Goal: Find specific page/section: Find specific page/section

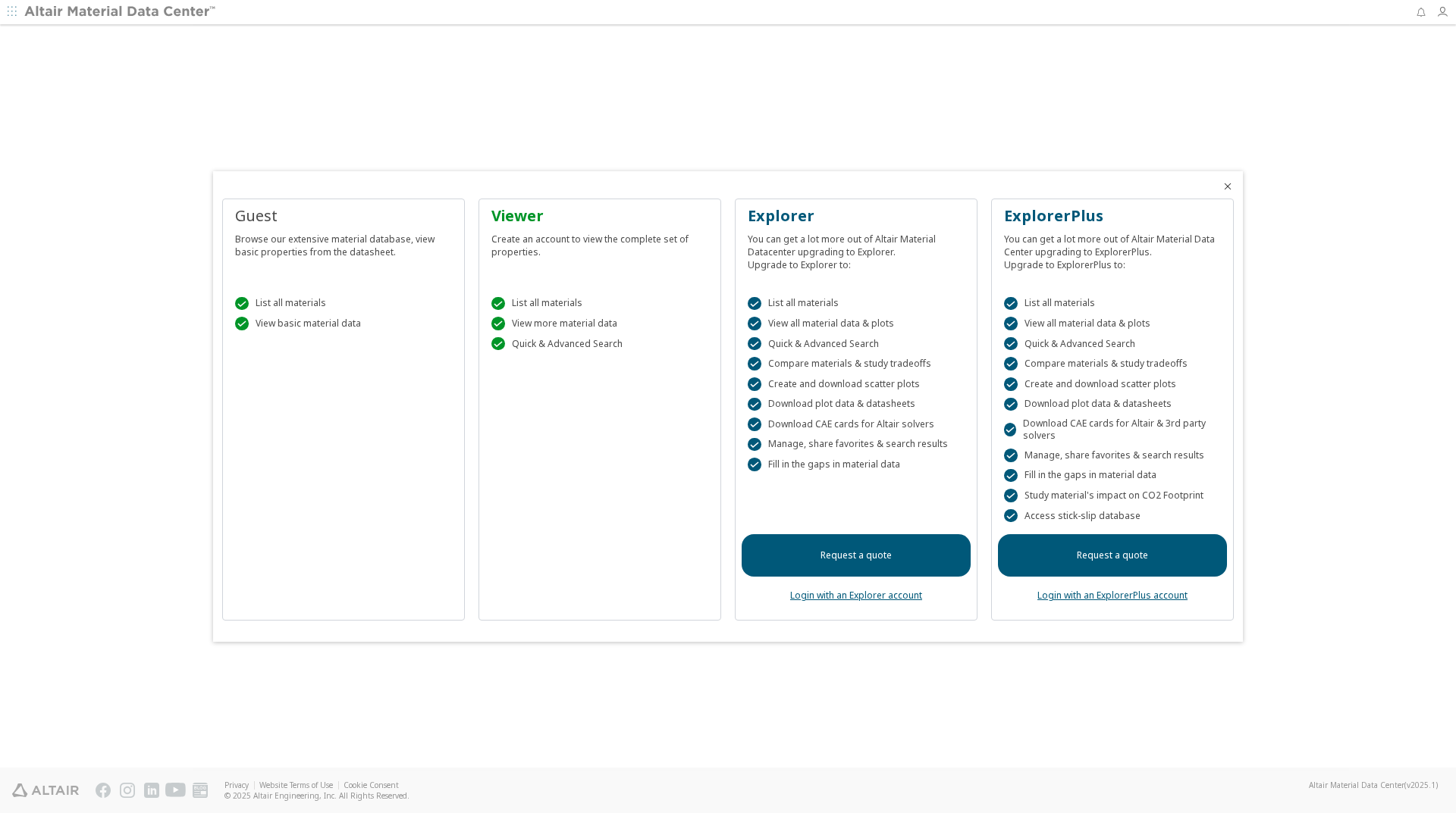
click at [1441, 8] on div at bounding box center [728, 406] width 1456 height 813
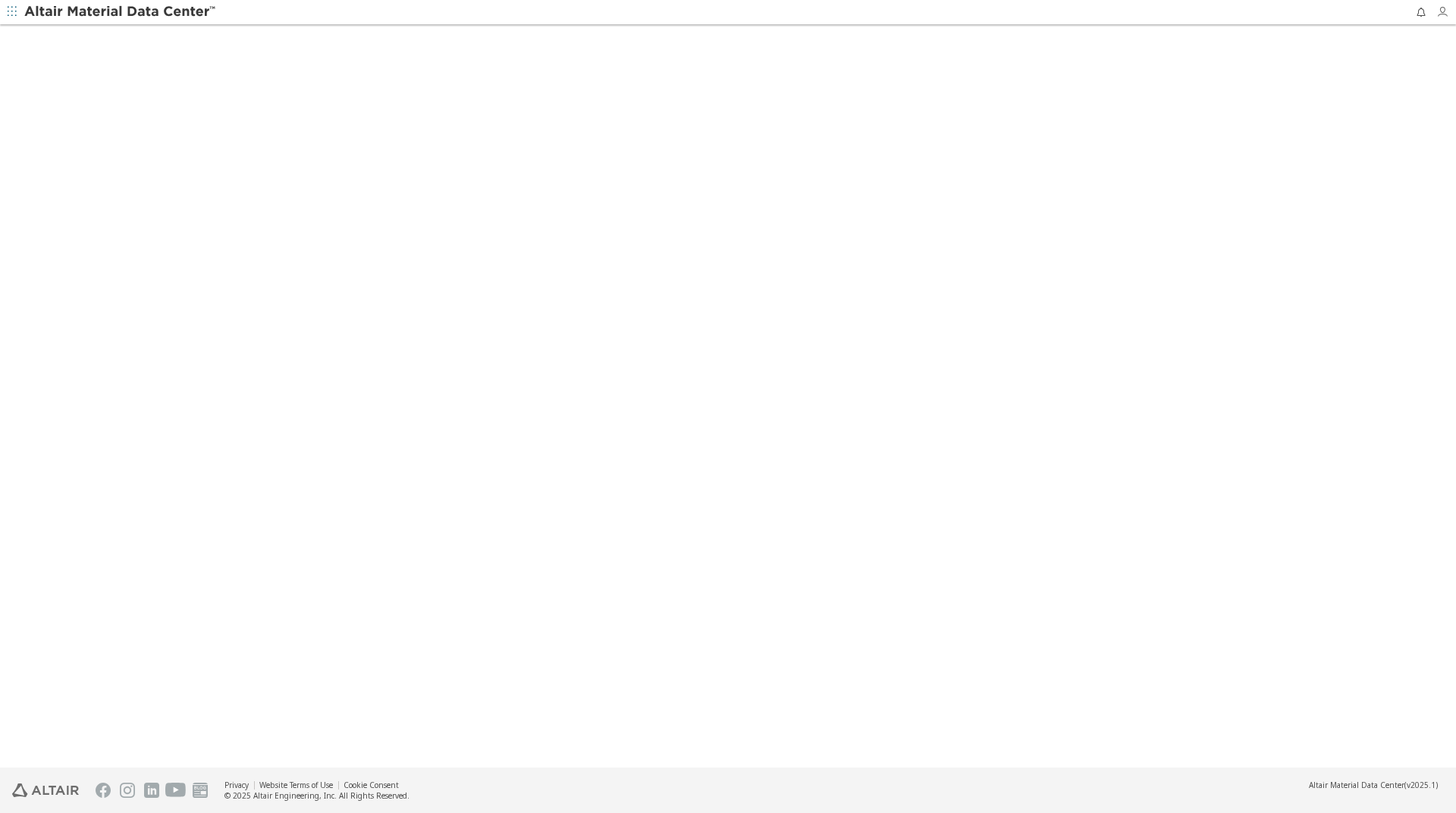
click at [1441, 12] on icon "button" at bounding box center [1442, 11] width 12 height 12
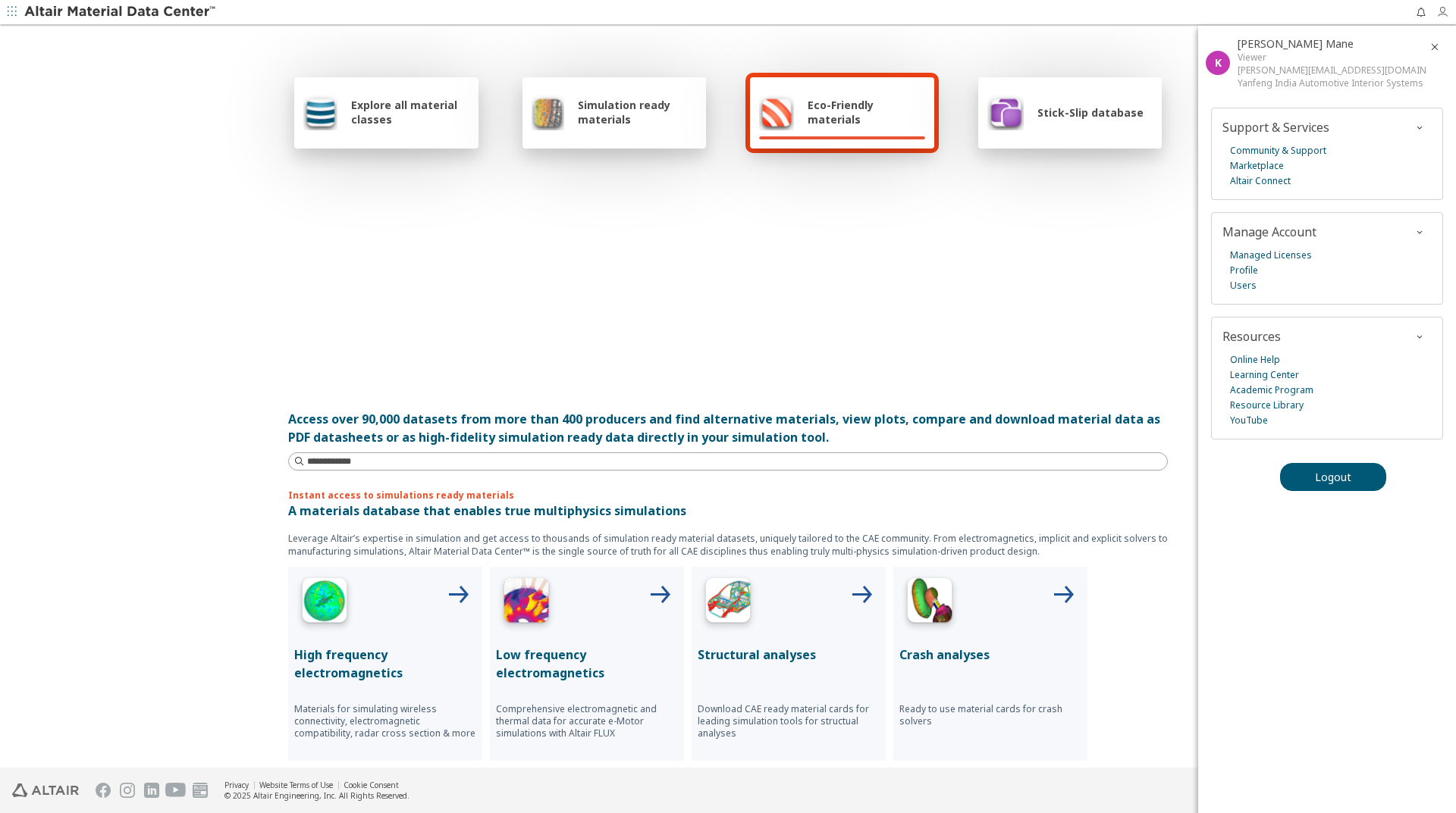
click at [1442, 13] on icon "button" at bounding box center [1442, 11] width 12 height 12
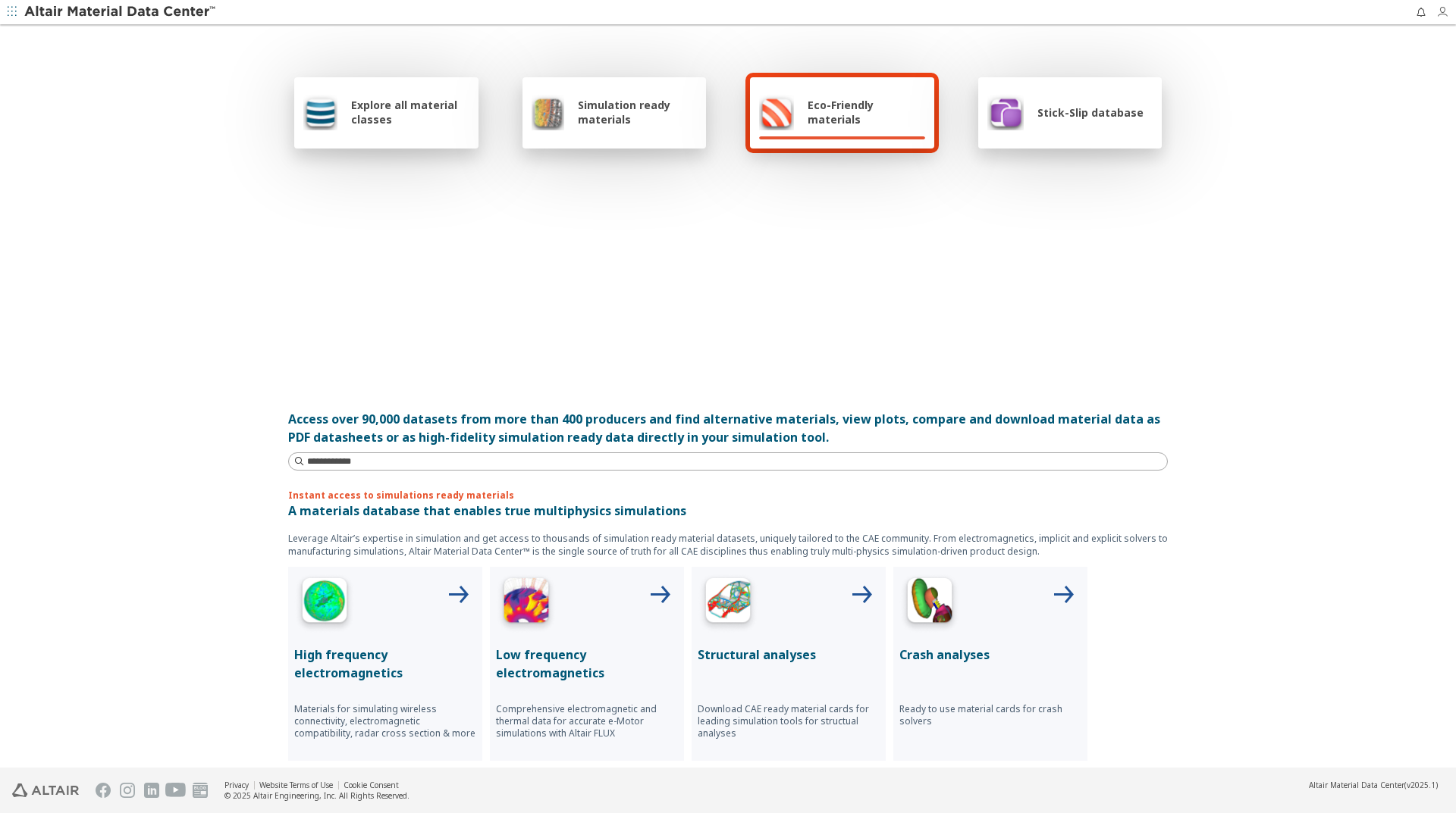
click at [1441, 13] on icon "button" at bounding box center [1442, 11] width 12 height 12
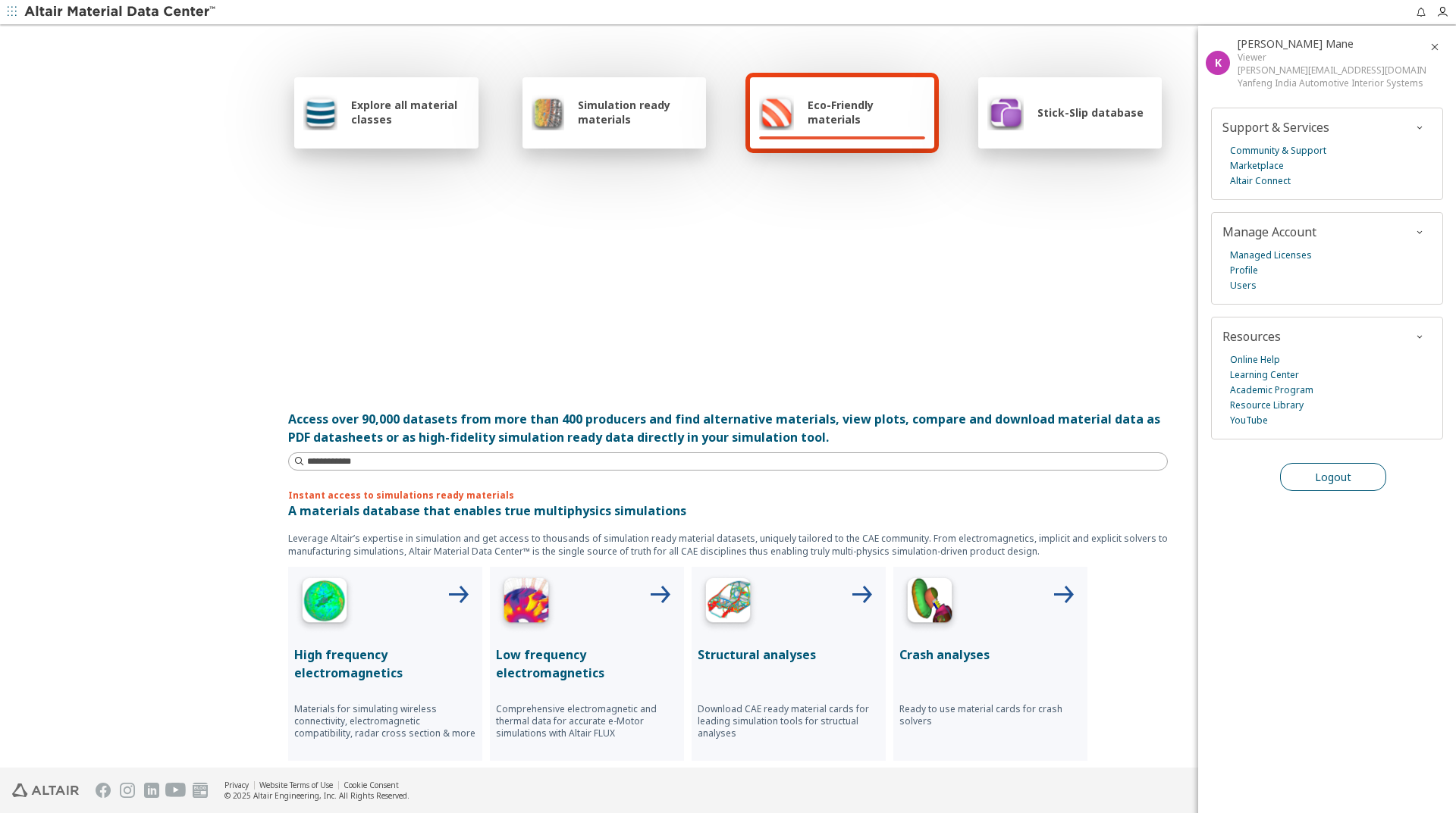
click at [1327, 486] on button "Logout" at bounding box center [1333, 478] width 106 height 28
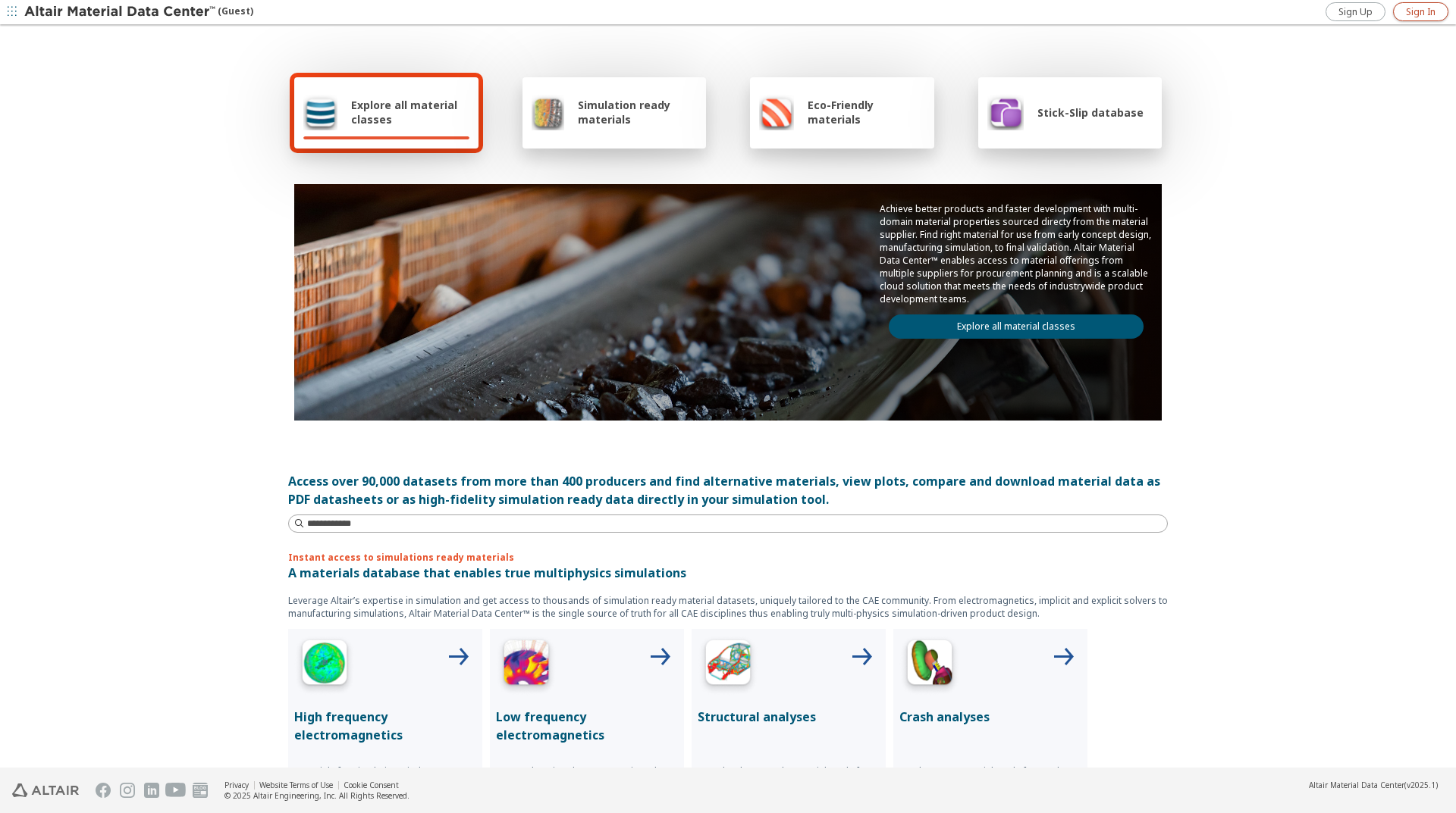
click at [1412, 12] on span "Sign In" at bounding box center [1420, 11] width 29 height 12
click at [1105, 130] on div "Stick-Slip database" at bounding box center [1065, 112] width 156 height 36
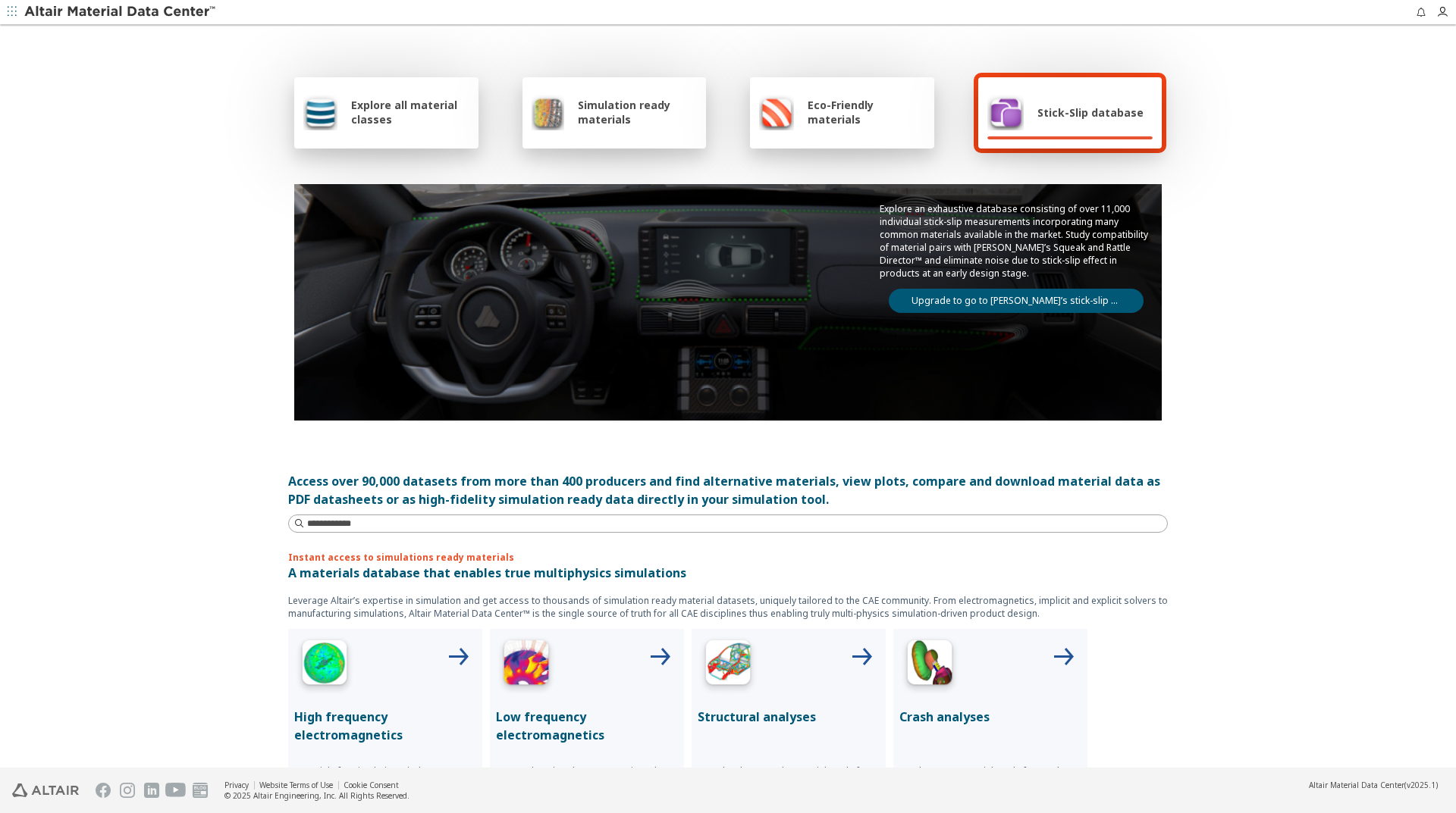
drag, startPoint x: 1445, startPoint y: 16, endPoint x: 1449, endPoint y: 54, distance: 38.2
click at [1445, 21] on span "button" at bounding box center [1446, 12] width 20 height 25
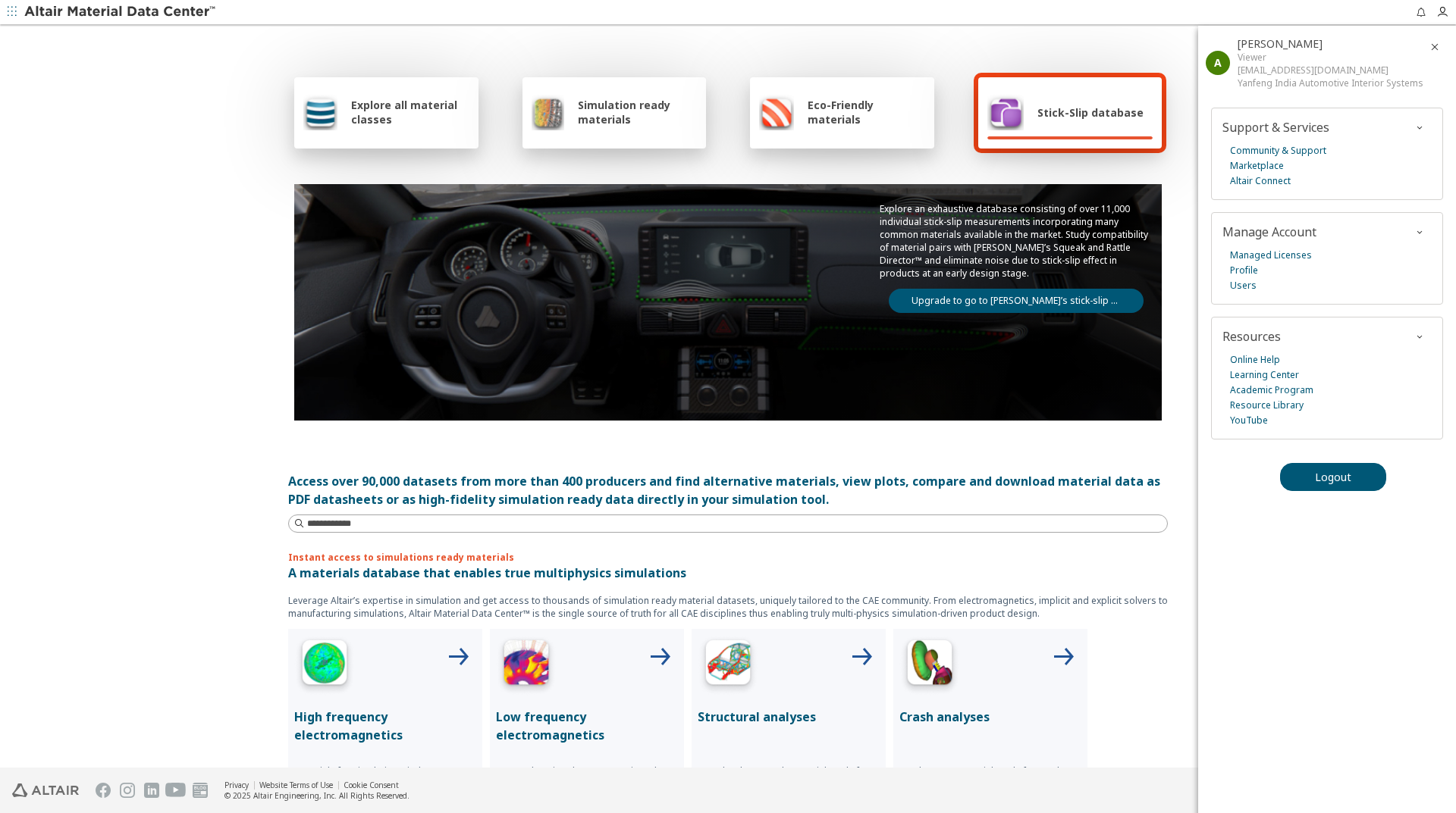
click at [956, 298] on link "Upgrade to go to Altair’s stick-slip database" at bounding box center [1016, 301] width 255 height 25
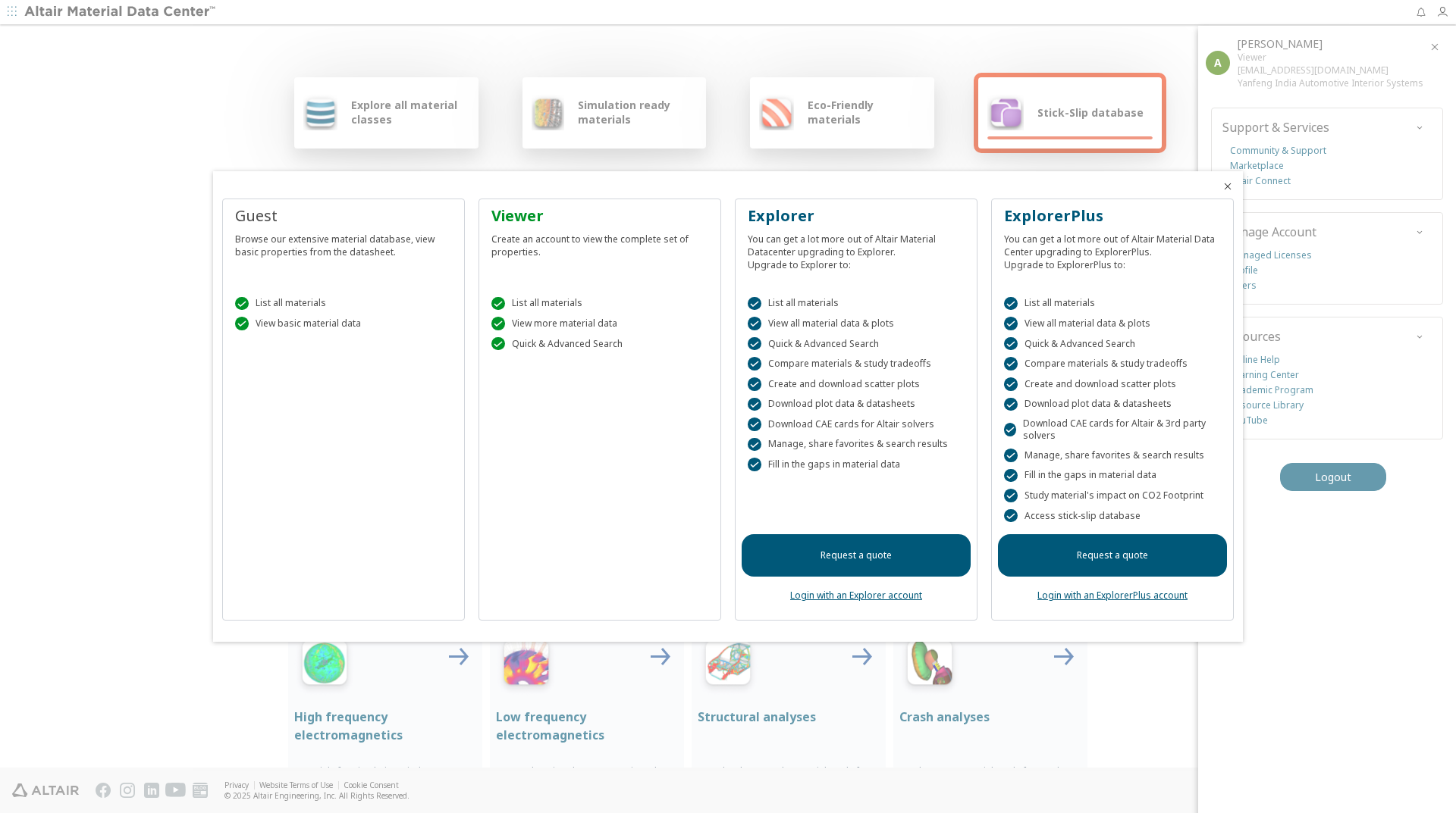
click at [830, 596] on link "Login with an Explorer account" at bounding box center [856, 596] width 132 height 13
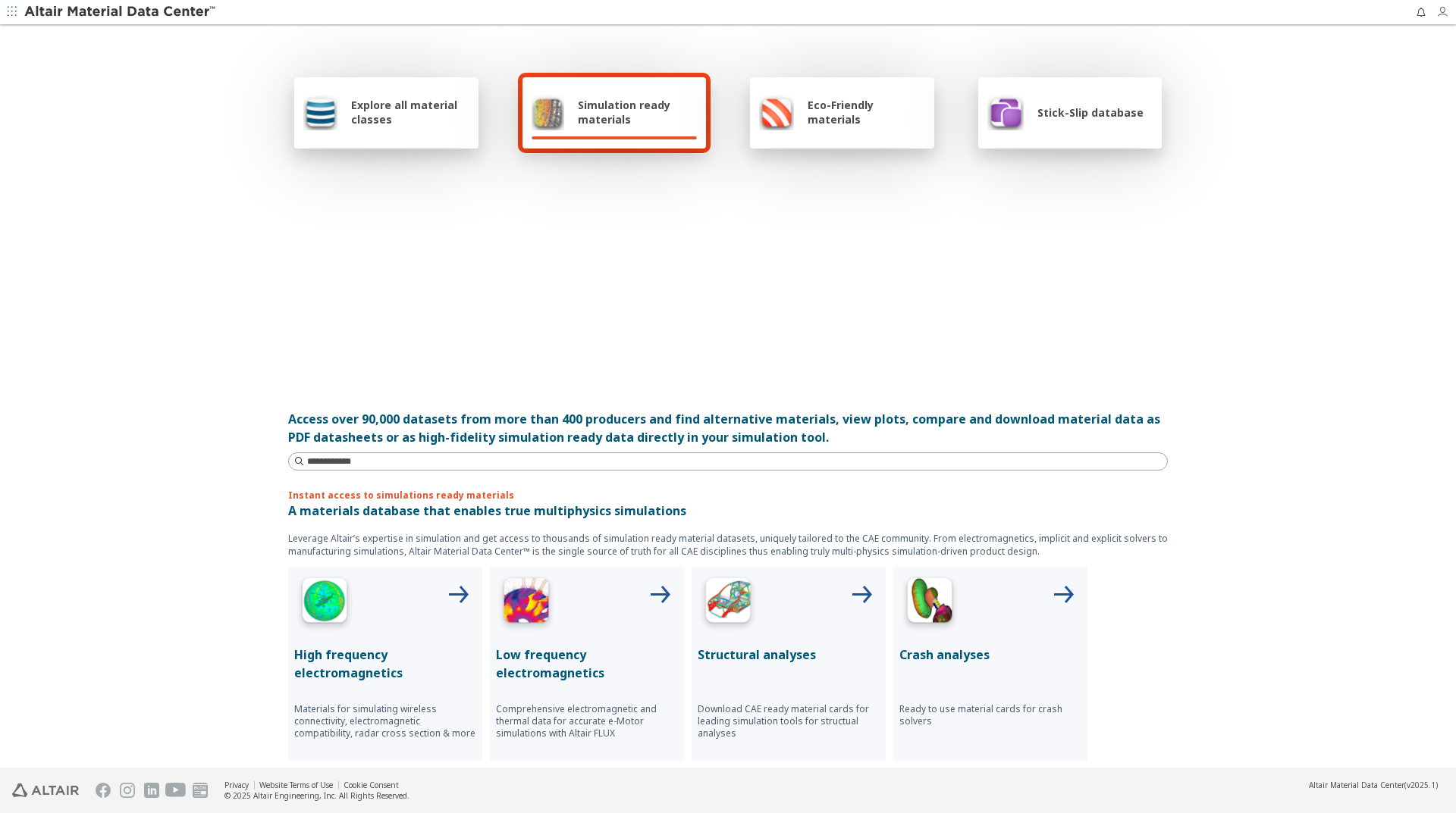
click at [1448, 13] on icon "button" at bounding box center [1446, 11] width 20 height 12
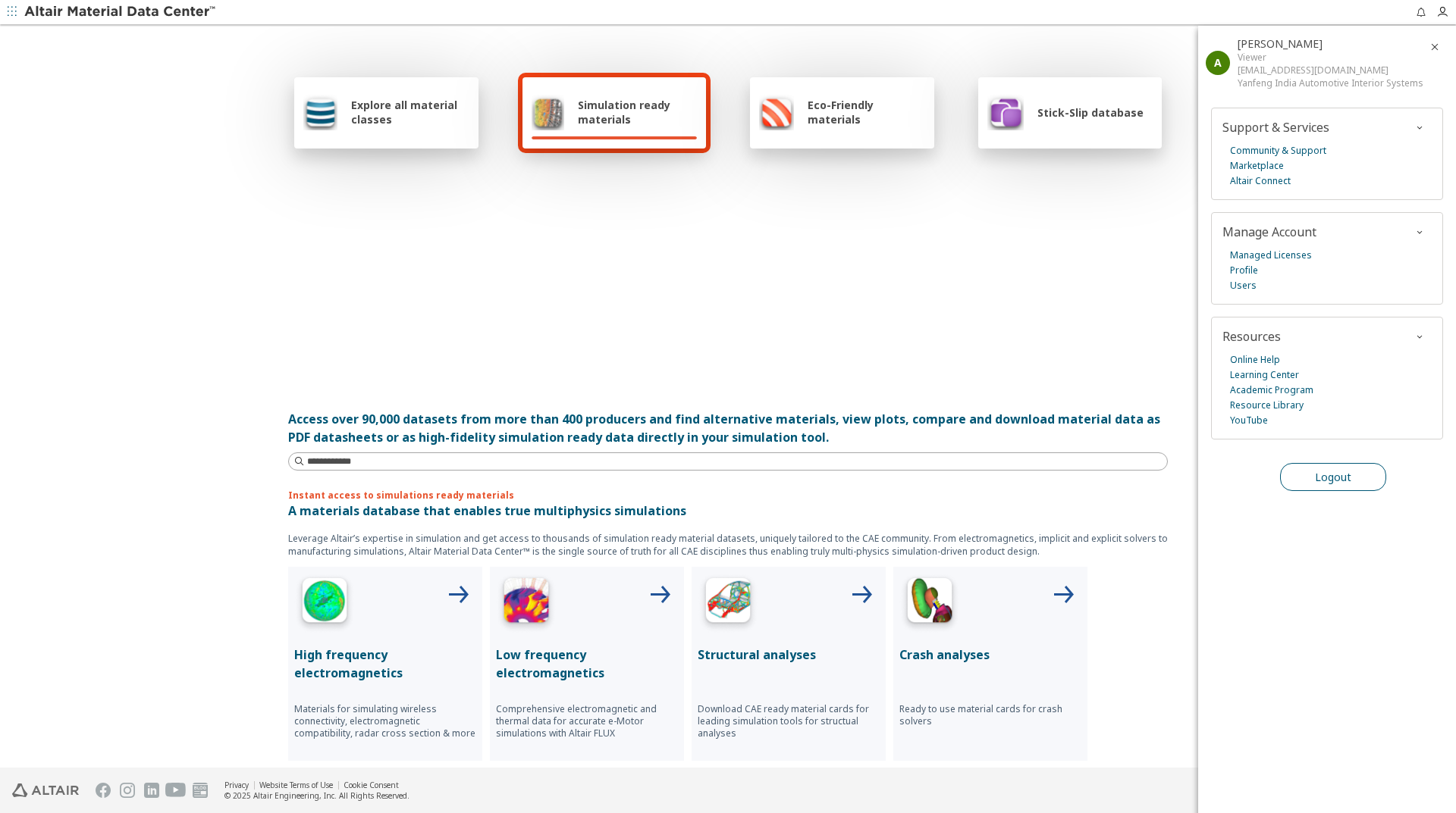
click at [1302, 480] on button "Logout" at bounding box center [1333, 478] width 106 height 28
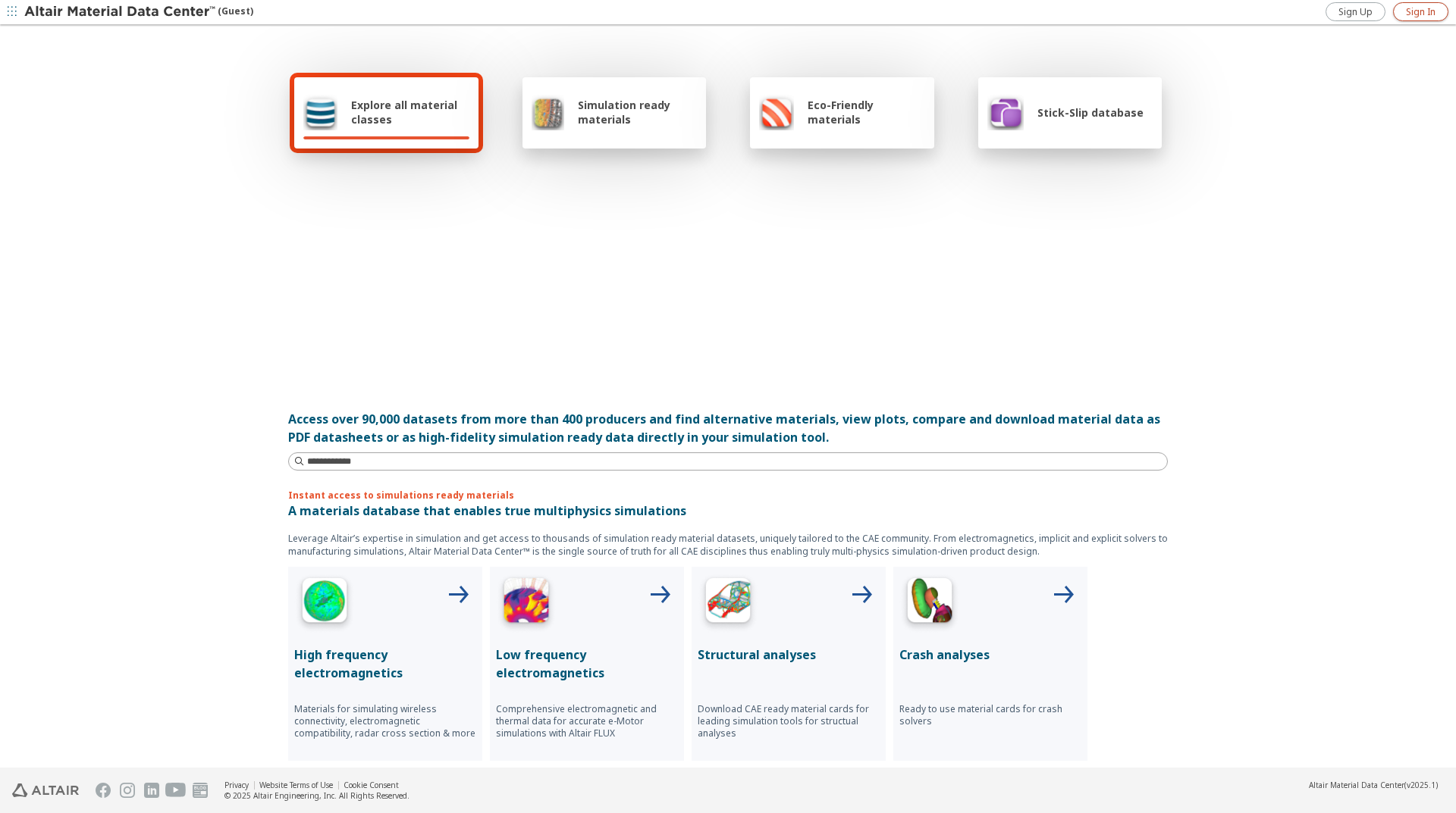
click at [1423, 7] on span "Sign In" at bounding box center [1420, 11] width 29 height 12
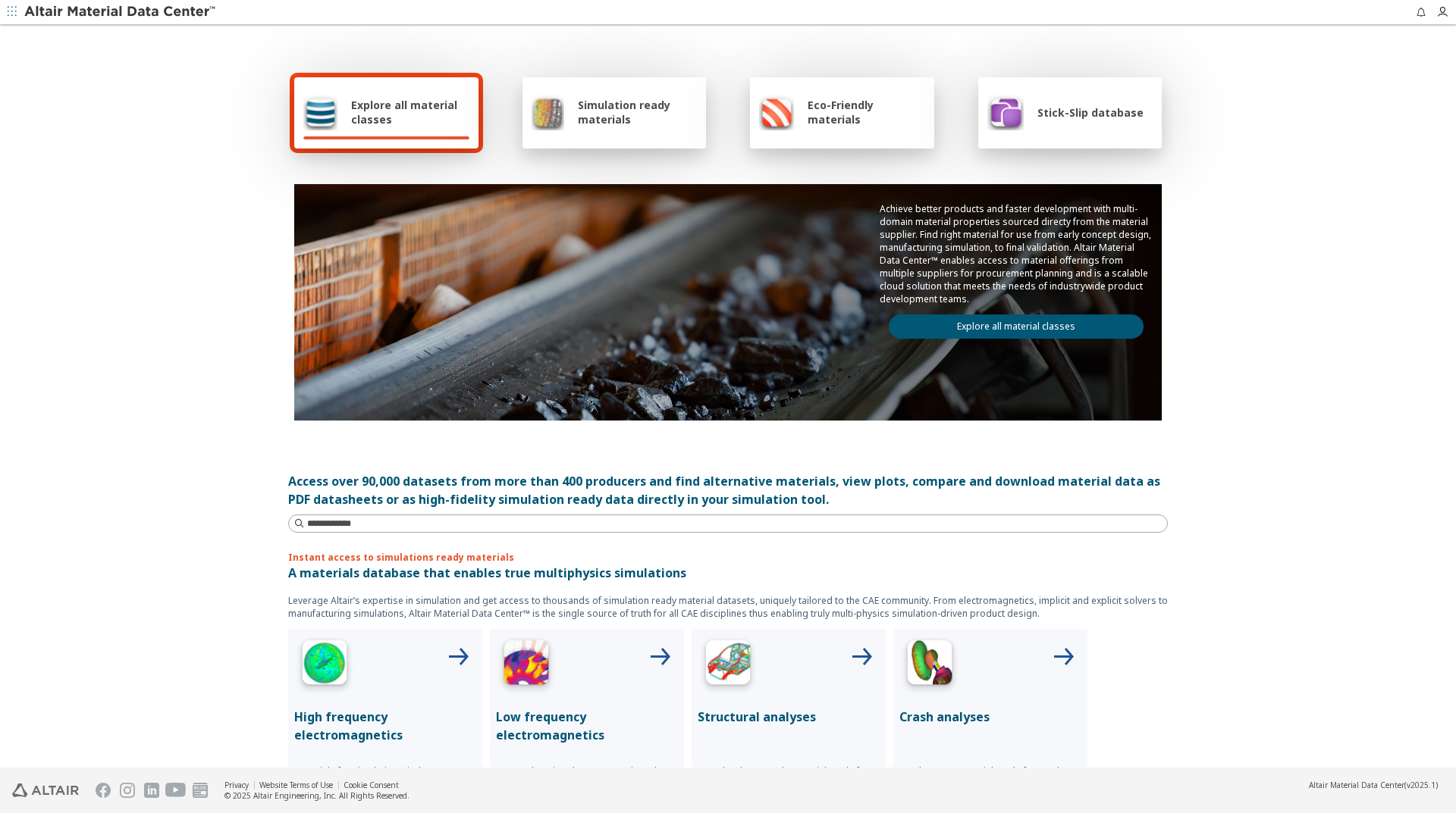
click at [1048, 102] on div "Stick-Slip database" at bounding box center [1065, 112] width 156 height 36
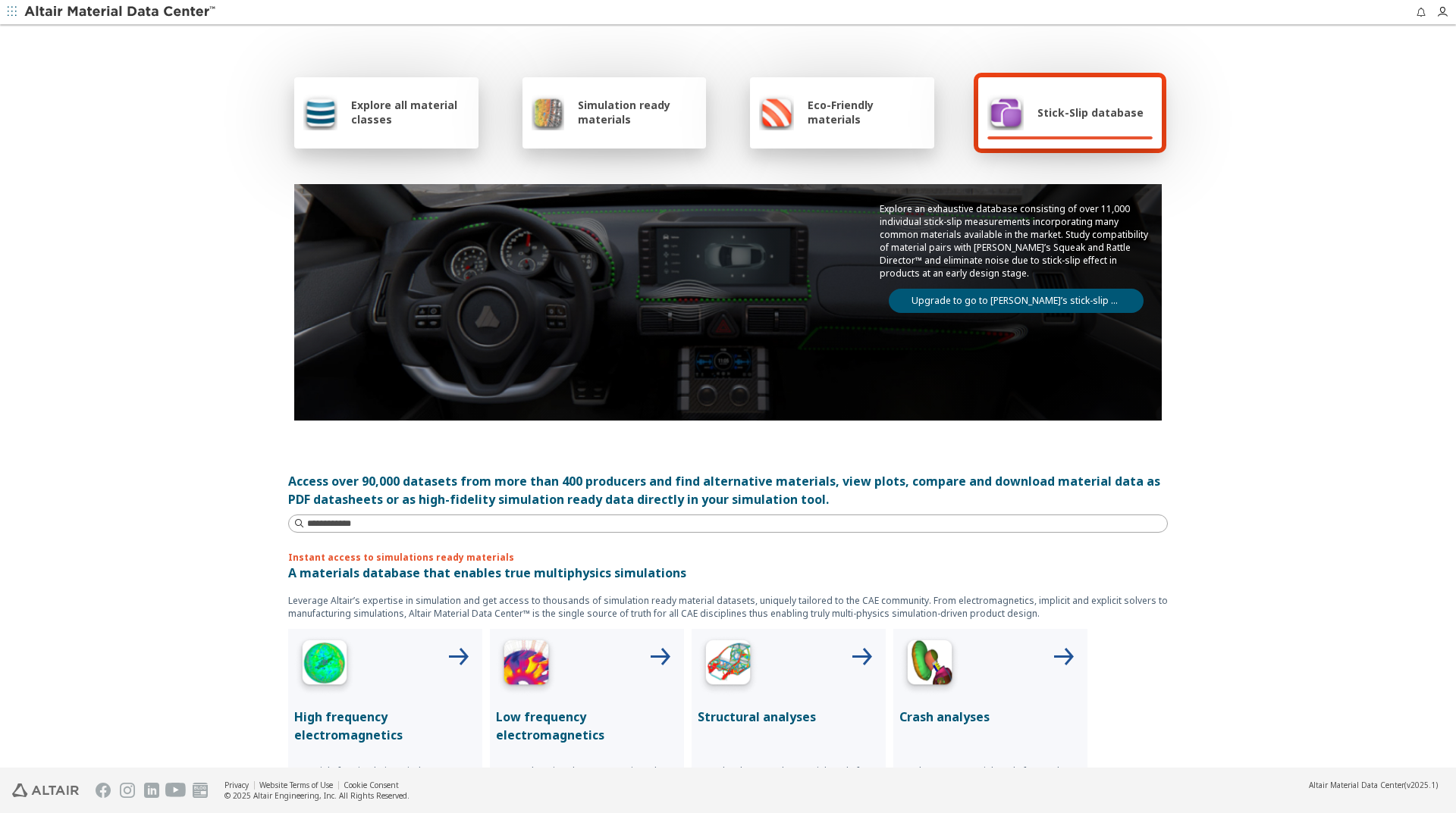
drag, startPoint x: 1438, startPoint y: 13, endPoint x: 1439, endPoint y: 25, distance: 12.0
click at [1438, 14] on icon "button" at bounding box center [1442, 11] width 12 height 12
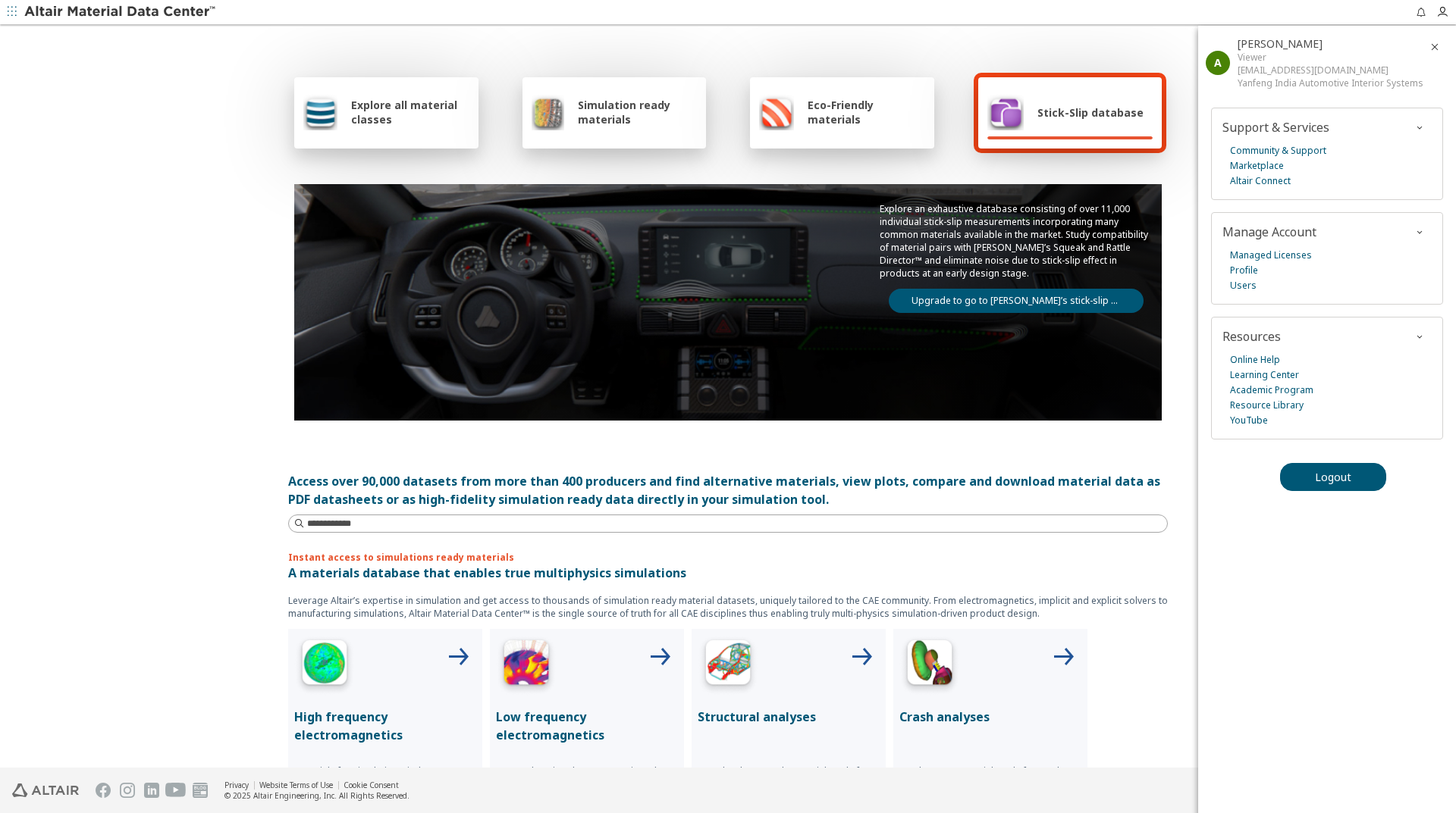
click at [1261, 60] on div "Viewer" at bounding box center [1332, 58] width 188 height 13
click at [1249, 271] on link "Profile" at bounding box center [1245, 271] width 28 height 15
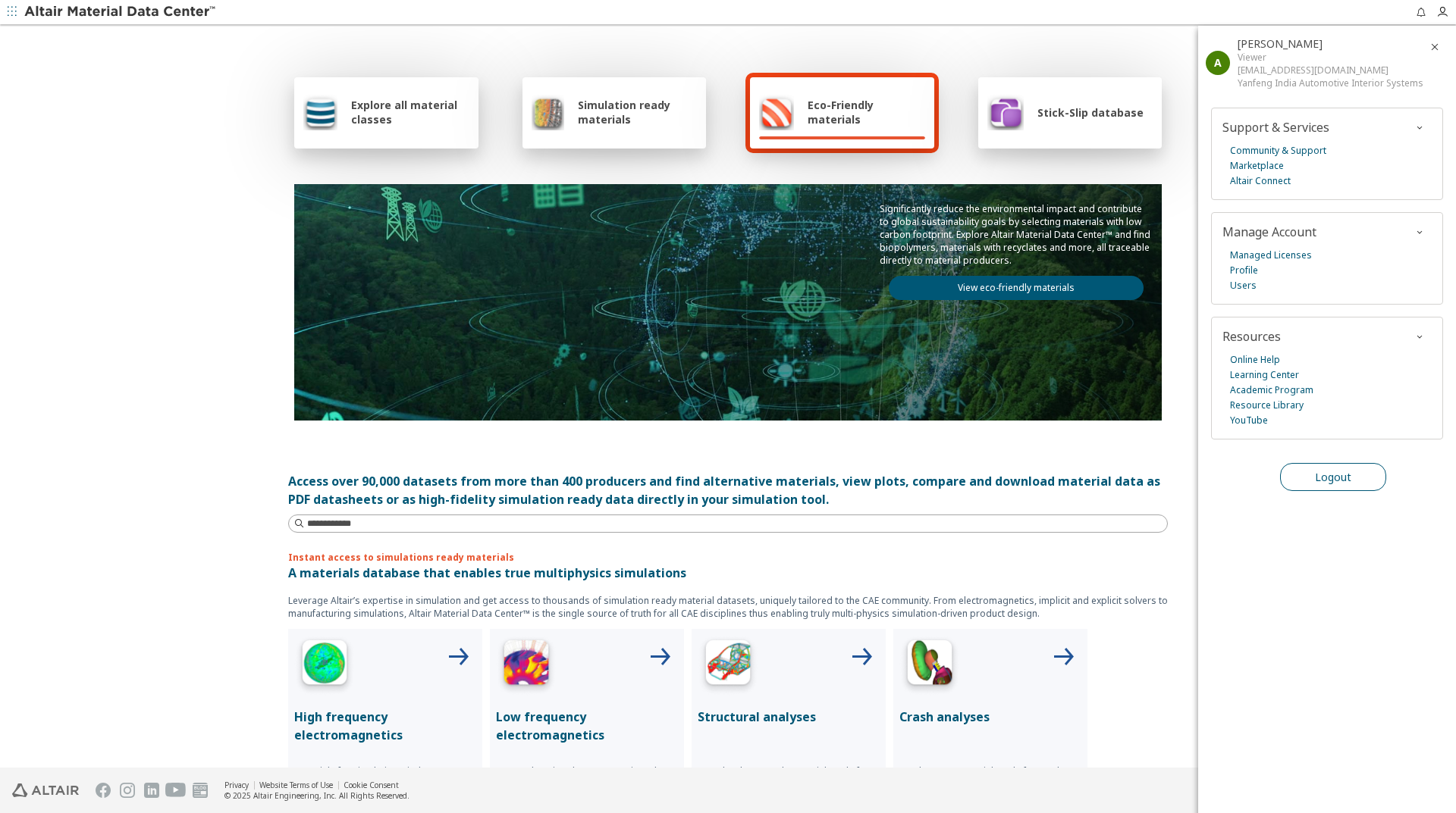
click at [1325, 477] on span "Logout" at bounding box center [1333, 477] width 36 height 14
